Goal: Navigation & Orientation: Find specific page/section

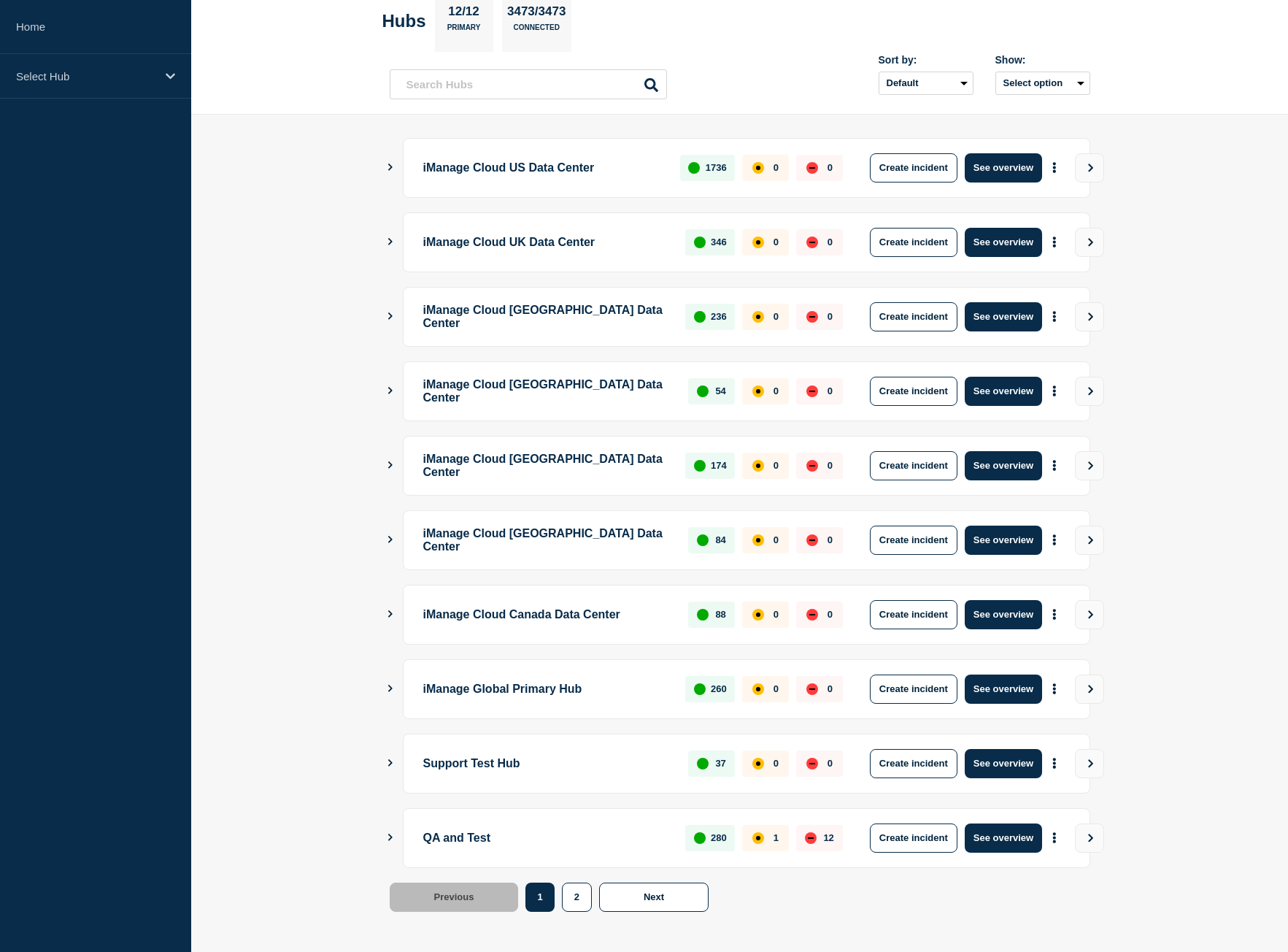
scroll to position [84, 0]
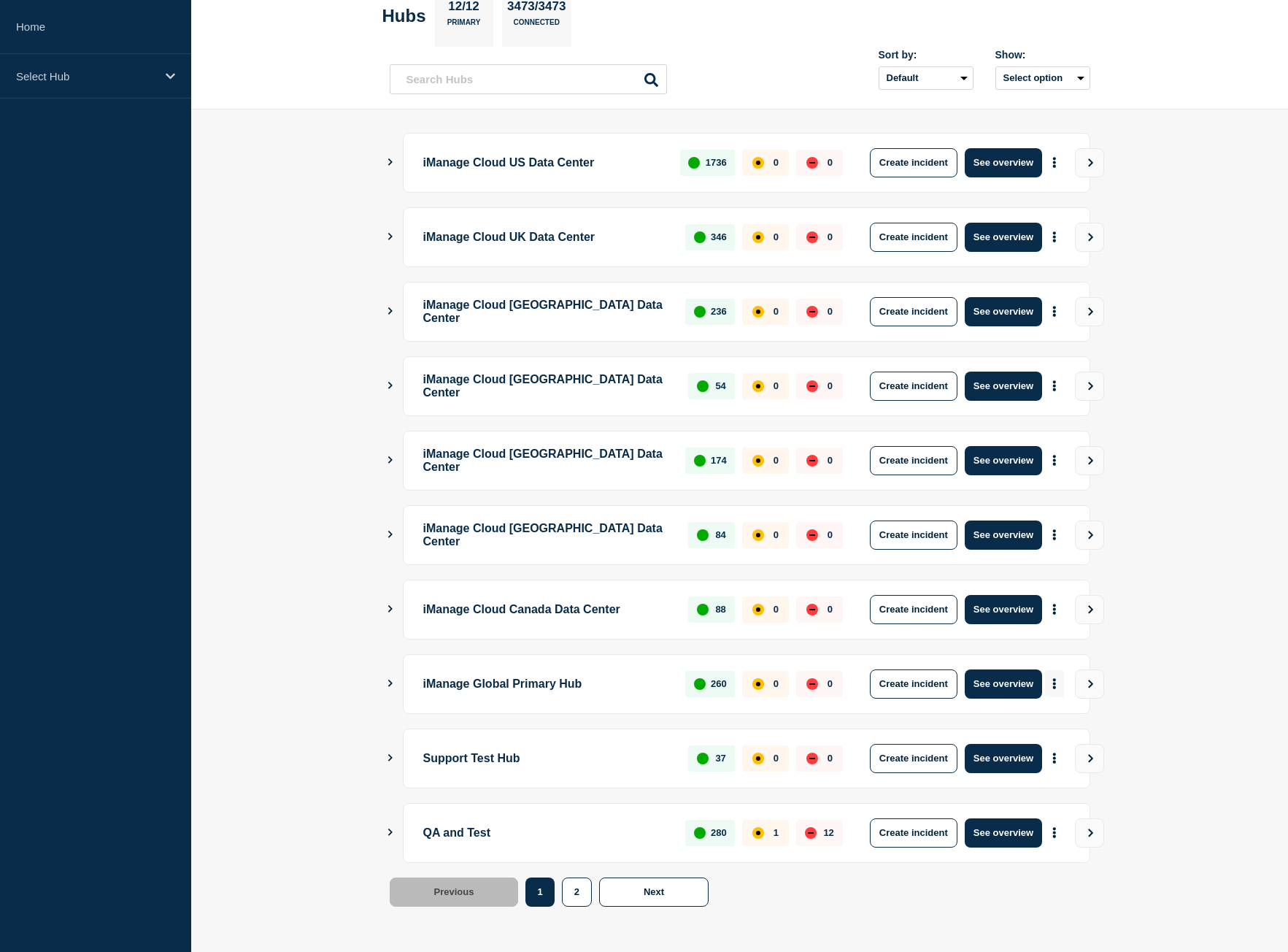
click at [1053, 686] on icon "More actions" at bounding box center [1055, 684] width 5 height 11
click at [1062, 744] on link "View Status Page" at bounding box center [1053, 748] width 107 height 13
click at [80, 64] on div "Select Hub" at bounding box center [95, 76] width 191 height 45
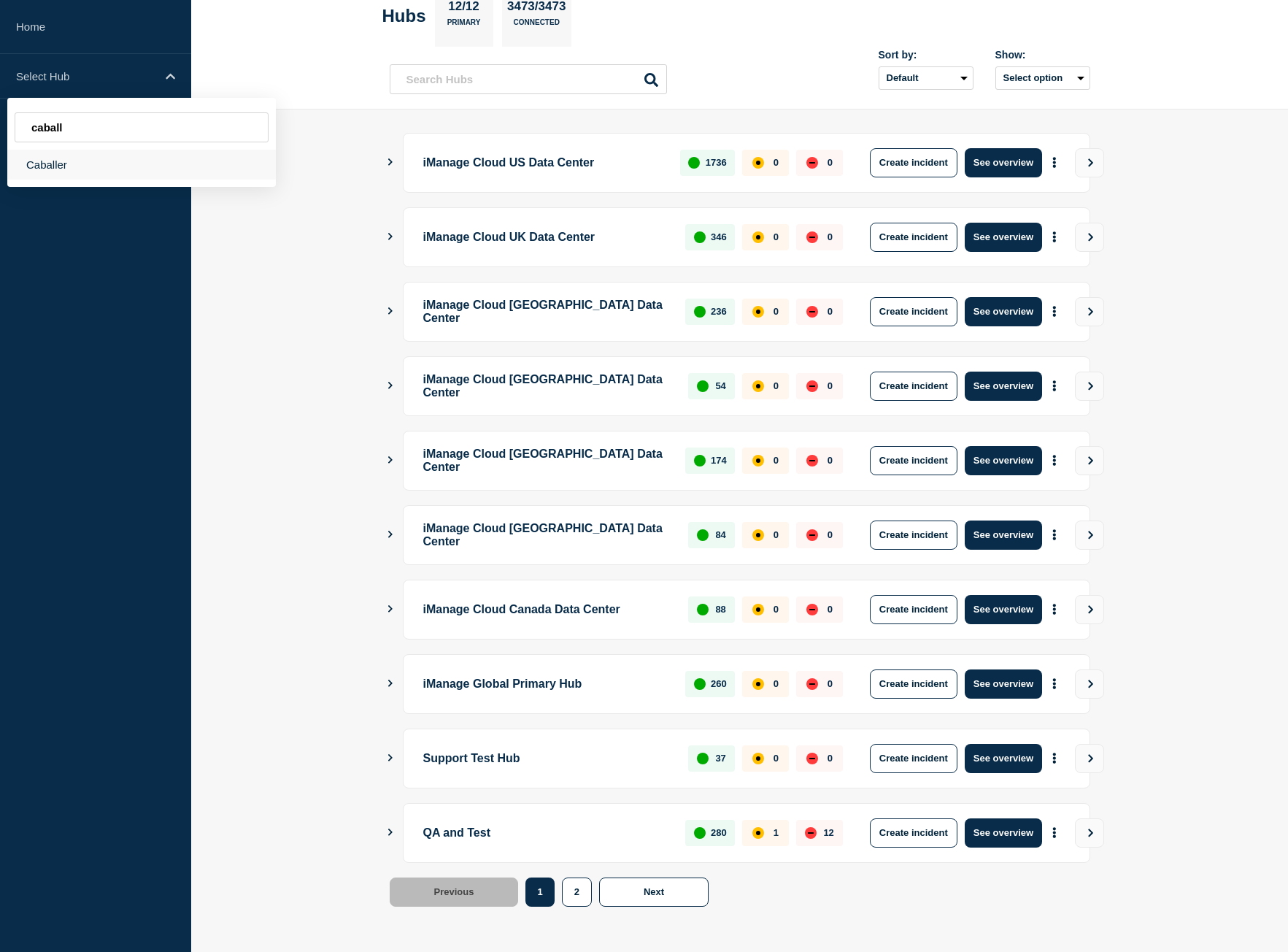
type input "caball"
click at [83, 161] on div "Caballer" at bounding box center [142, 165] width 269 height 30
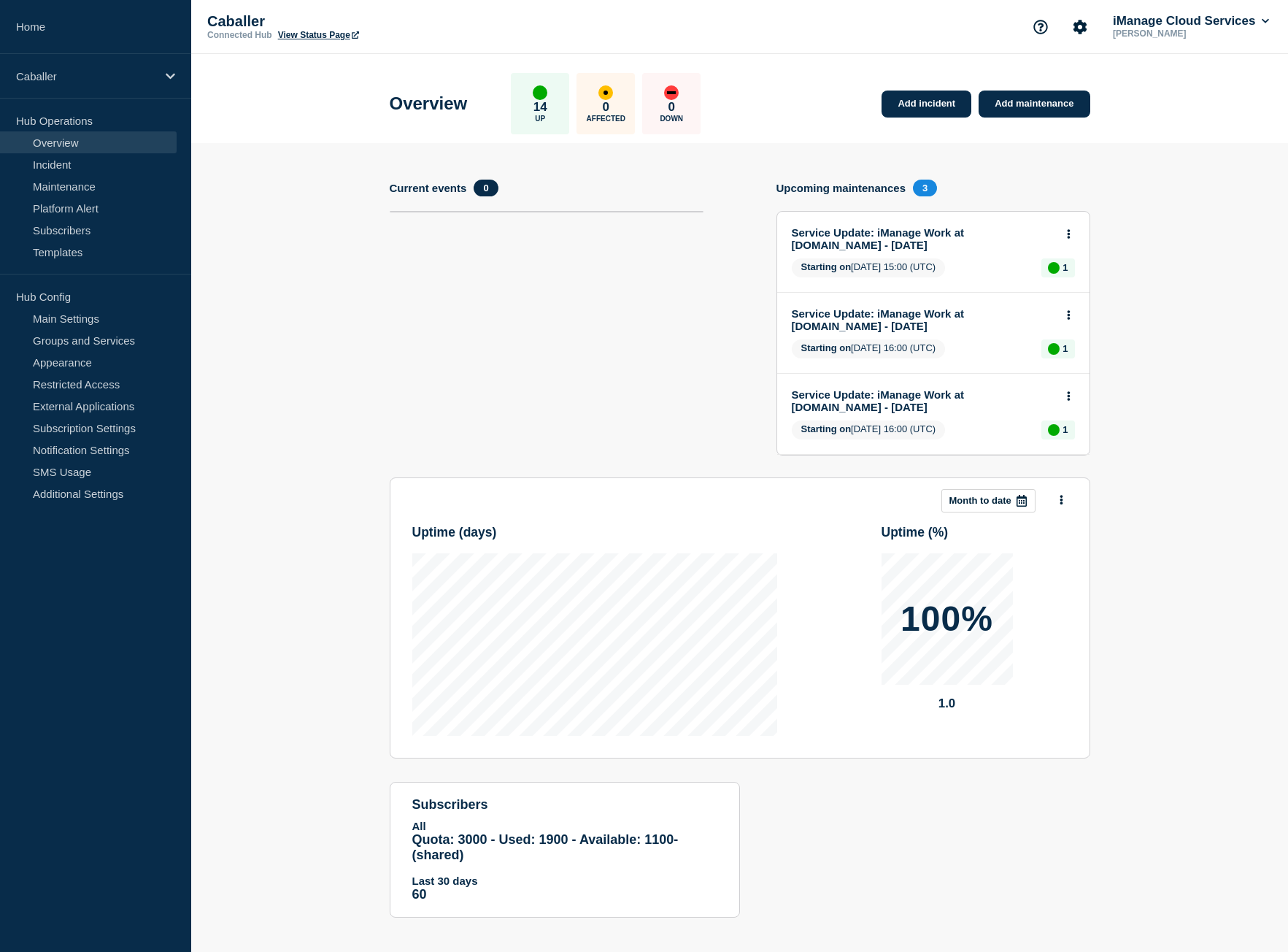
click at [301, 34] on link "View Status Page" at bounding box center [319, 35] width 81 height 10
